Goal: Task Accomplishment & Management: Manage account settings

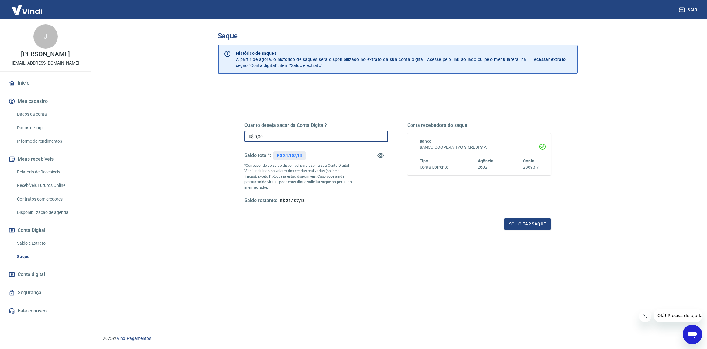
drag, startPoint x: 268, startPoint y: 137, endPoint x: 221, endPoint y: 137, distance: 47.1
click at [221, 137] on div "Quanto deseja sacar da Conta Digital? R$ 0,00 ​ Saldo total*: R$ 24.107,13 *Cor…" at bounding box center [398, 225] width 360 height 284
type input "R$ 24.107,00"
click at [519, 224] on button "Solicitar saque" at bounding box center [527, 223] width 47 height 11
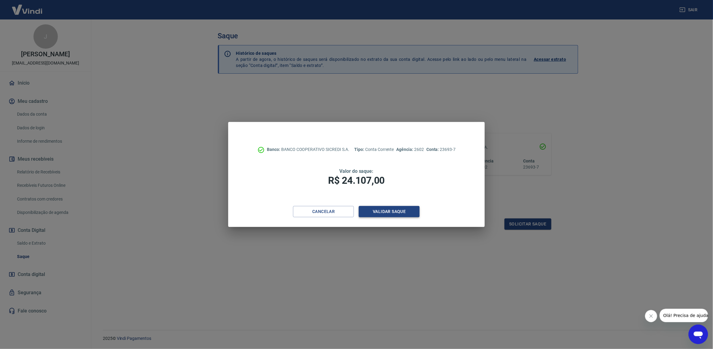
click at [372, 210] on button "Validar saque" at bounding box center [389, 211] width 61 height 11
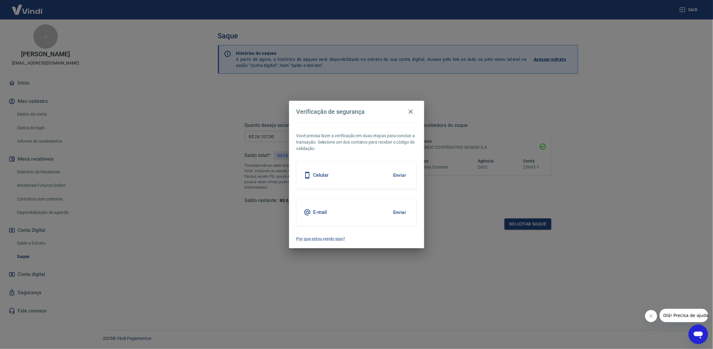
click at [351, 175] on div "Celular Enviar" at bounding box center [356, 174] width 120 height 27
click at [397, 175] on button "Enviar" at bounding box center [400, 175] width 20 height 13
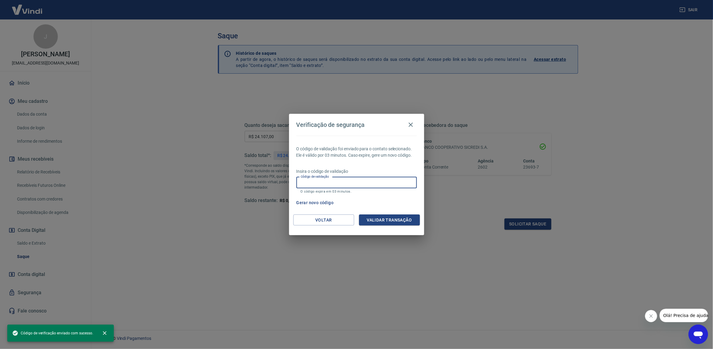
click at [363, 180] on input "Código de validação" at bounding box center [356, 182] width 120 height 11
type input "702727"
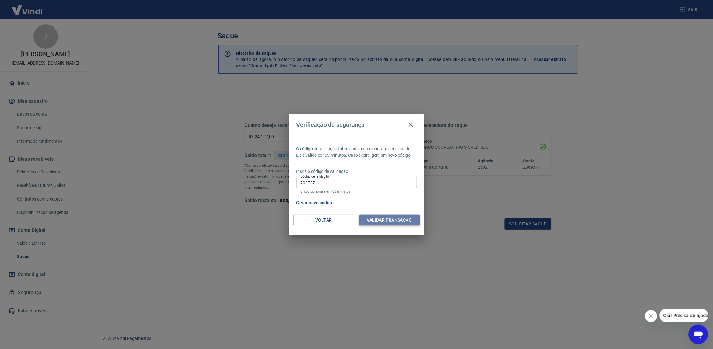
click at [372, 221] on button "Validar transação" at bounding box center [389, 219] width 61 height 11
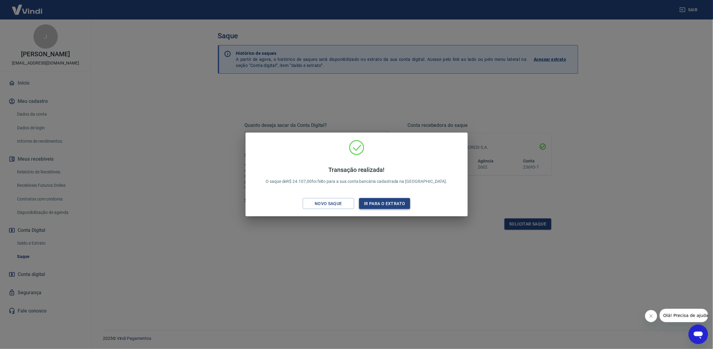
click at [376, 202] on button "Ir para o extrato" at bounding box center [384, 203] width 51 height 11
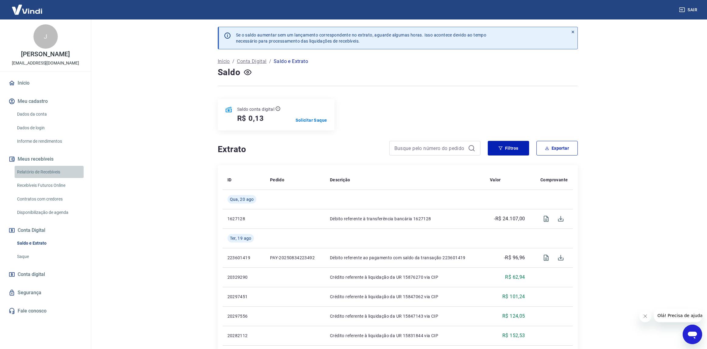
click at [37, 174] on link "Relatório de Recebíveis" at bounding box center [49, 172] width 69 height 12
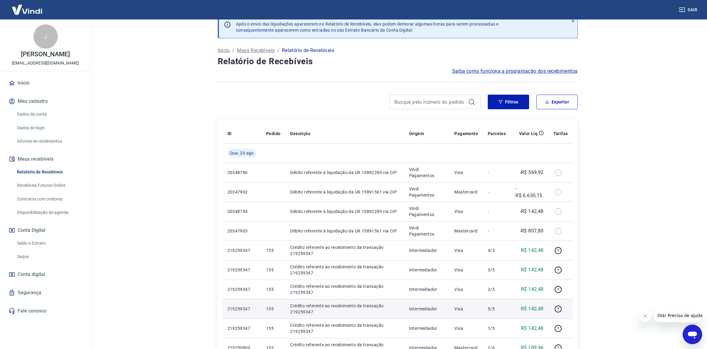
scroll to position [152, 0]
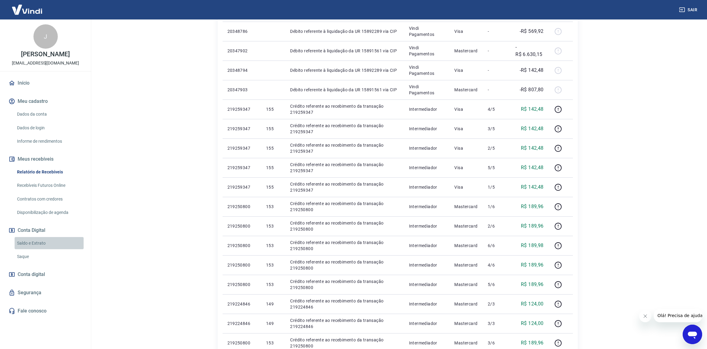
click at [34, 241] on link "Saldo e Extrato" at bounding box center [49, 243] width 69 height 12
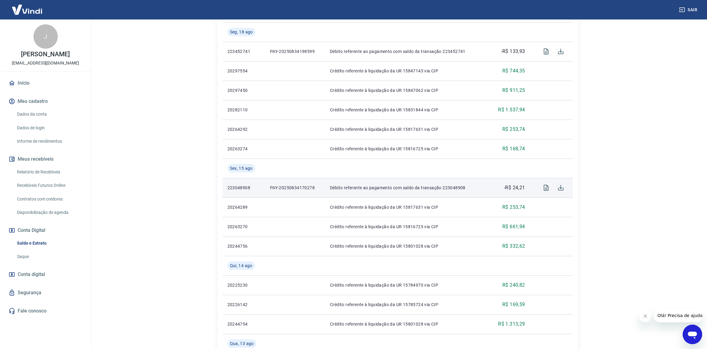
scroll to position [405, 0]
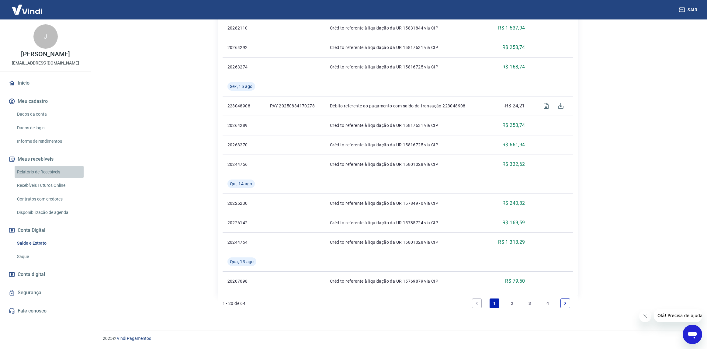
click at [37, 175] on link "Relatório de Recebíveis" at bounding box center [49, 172] width 69 height 12
